Goal: Register for event/course

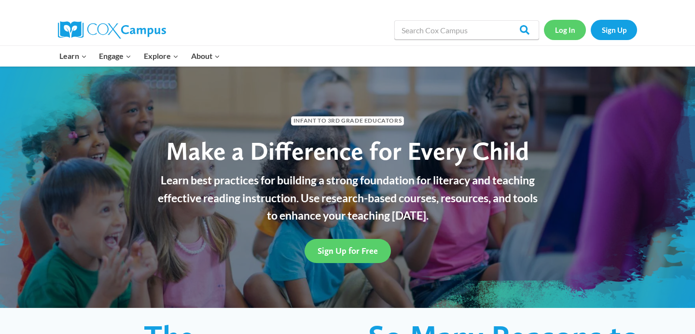
click at [565, 28] on link "Log In" at bounding box center [565, 30] width 42 height 20
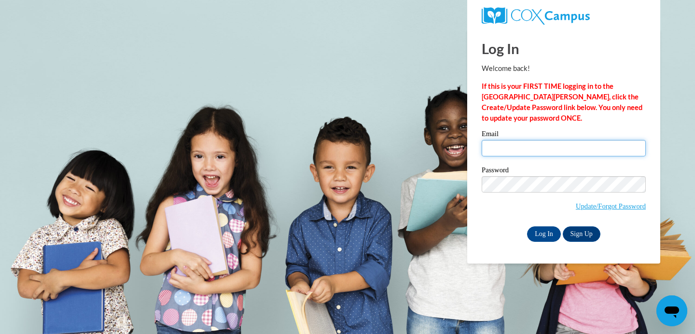
click at [494, 146] on input "Email" at bounding box center [564, 148] width 164 height 16
type input "trehamp21@outlook.com"
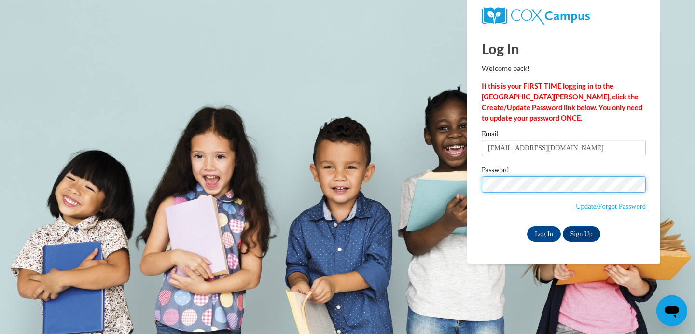
click at [527, 226] on input "Log In" at bounding box center [544, 233] width 34 height 15
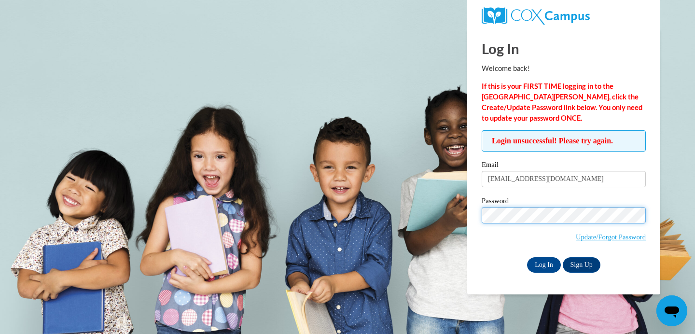
click at [527, 257] on input "Log In" at bounding box center [544, 264] width 34 height 15
click at [539, 223] on span "Update/Forgot Password" at bounding box center [564, 227] width 164 height 40
click at [527, 257] on input "Log In" at bounding box center [544, 264] width 34 height 15
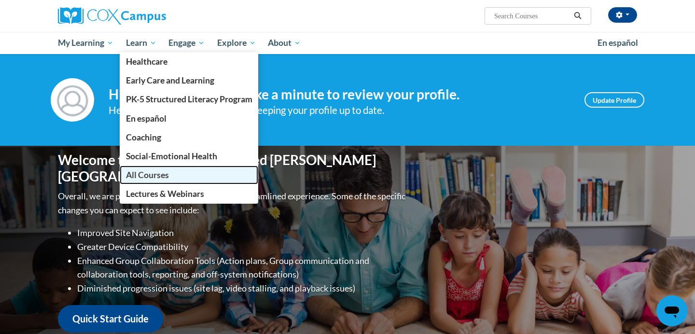
click at [160, 175] on span "All Courses" at bounding box center [147, 175] width 43 height 10
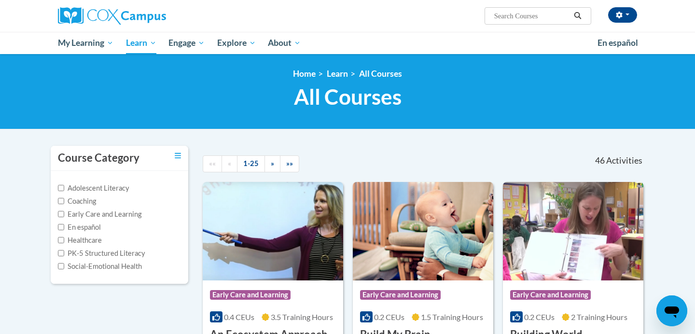
click at [541, 20] on input "Search..." at bounding box center [531, 16] width 77 height 12
click at [516, 20] on input "Search..." at bounding box center [531, 16] width 77 height 12
type input "Monitoring"
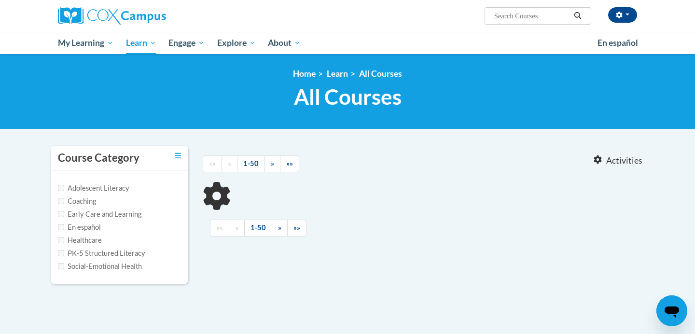
type input "Monitoring"
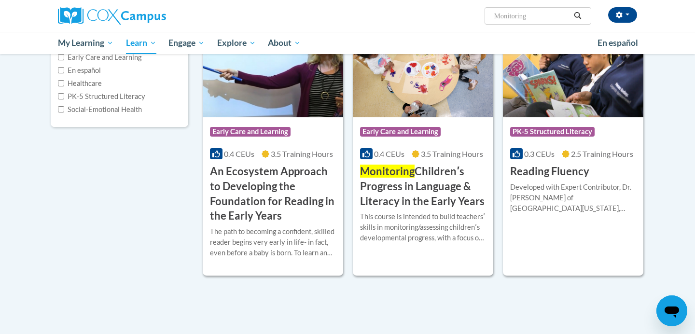
scroll to position [177, 0]
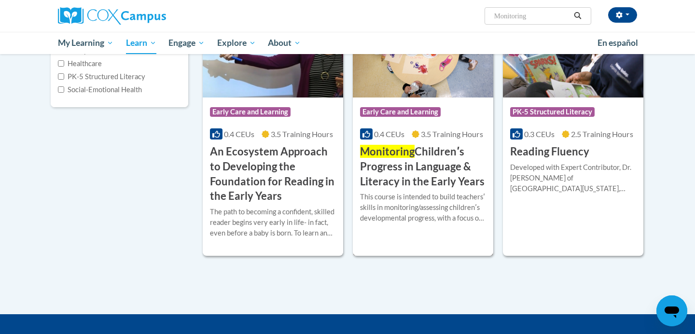
click at [415, 154] on h3 "Monitoring Childrenʹs Progress in Language & Literacy in the Early Years" at bounding box center [423, 166] width 126 height 44
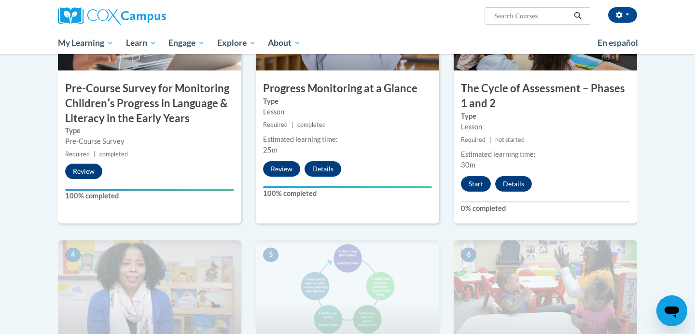
scroll to position [301, 0]
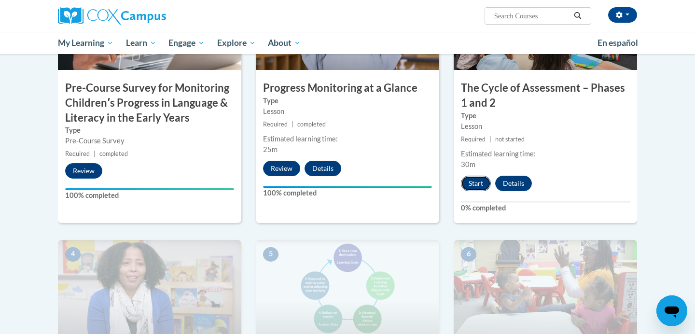
click at [473, 187] on button "Start" at bounding box center [476, 183] width 30 height 15
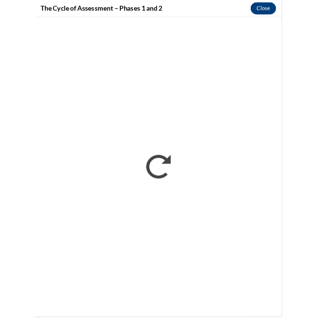
scroll to position [312, 0]
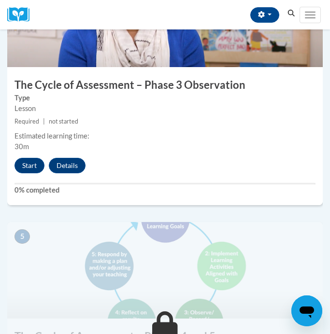
scroll to position [1073, 0]
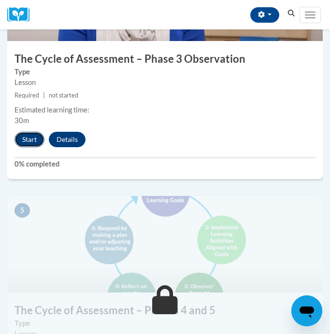
click at [27, 140] on button "Start" at bounding box center [29, 139] width 30 height 15
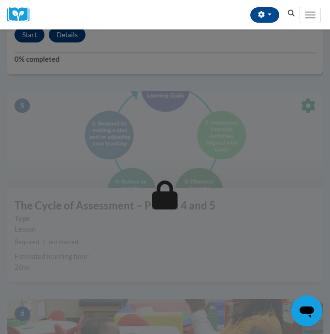
scroll to position [1222, 0]
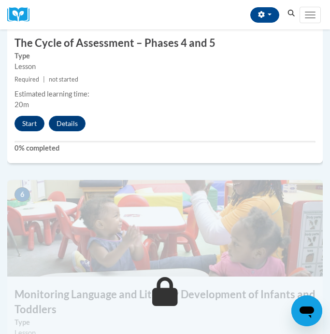
scroll to position [1343, 0]
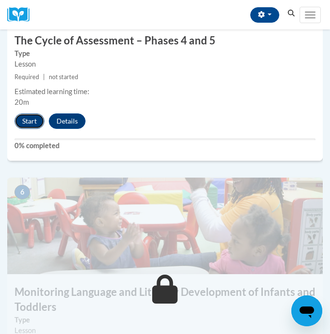
click at [32, 121] on button "Start" at bounding box center [29, 120] width 30 height 15
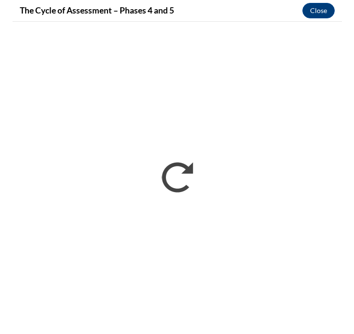
scroll to position [941, 0]
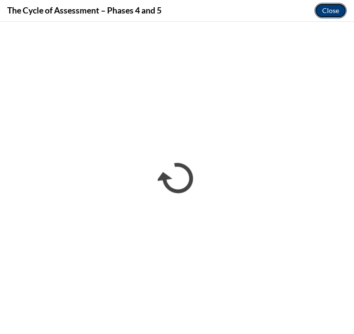
click at [329, 14] on button "Close" at bounding box center [331, 10] width 32 height 15
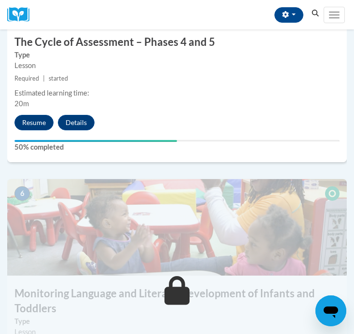
scroll to position [1330, 0]
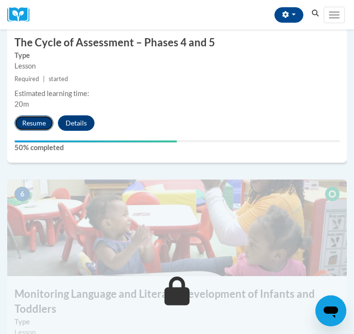
click at [40, 121] on button "Resume" at bounding box center [33, 122] width 39 height 15
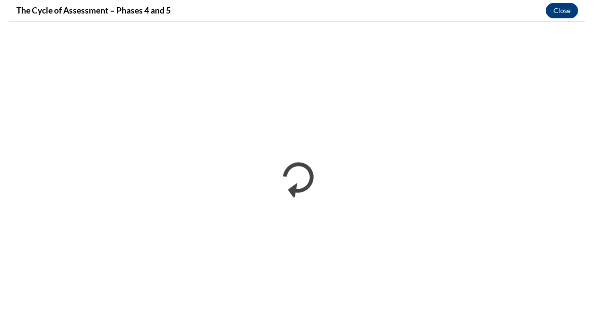
scroll to position [957, 0]
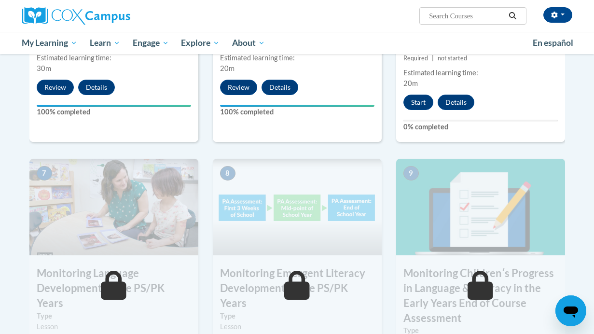
scroll to position [666, 0]
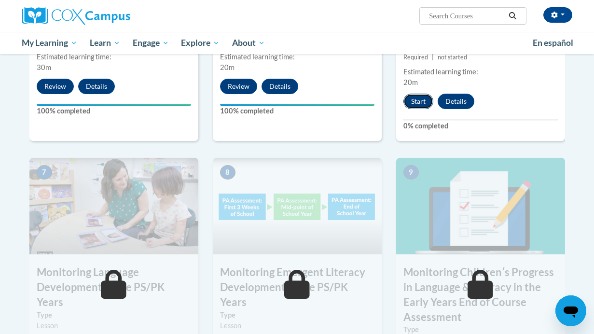
click at [421, 103] on button "Start" at bounding box center [418, 101] width 30 height 15
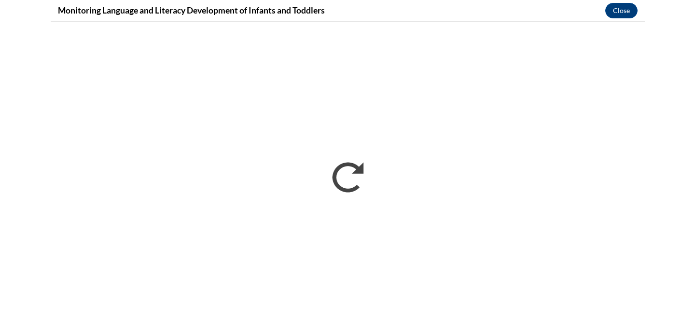
scroll to position [0, 0]
